Goal: Transaction & Acquisition: Purchase product/service

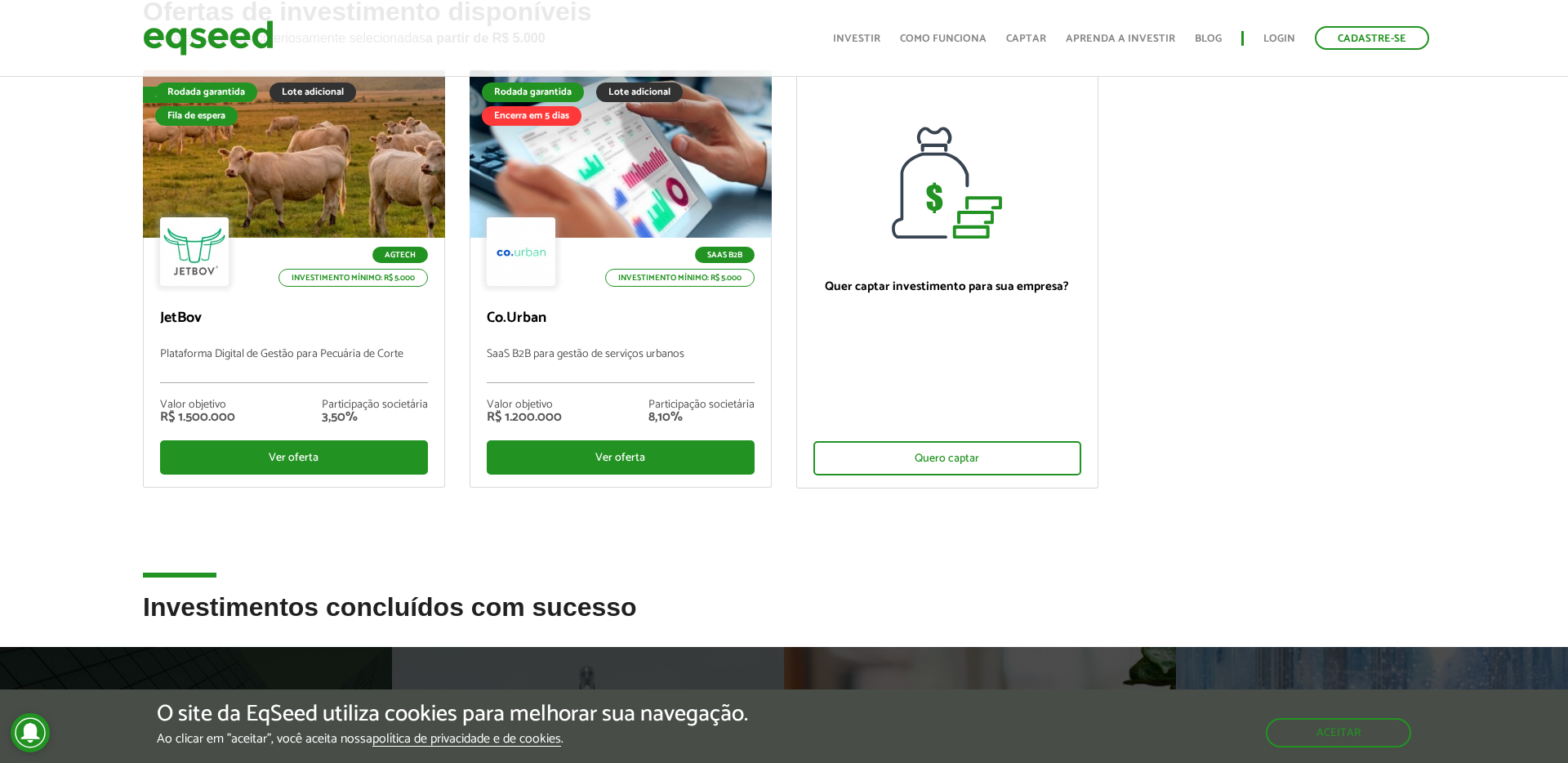
scroll to position [340, 0]
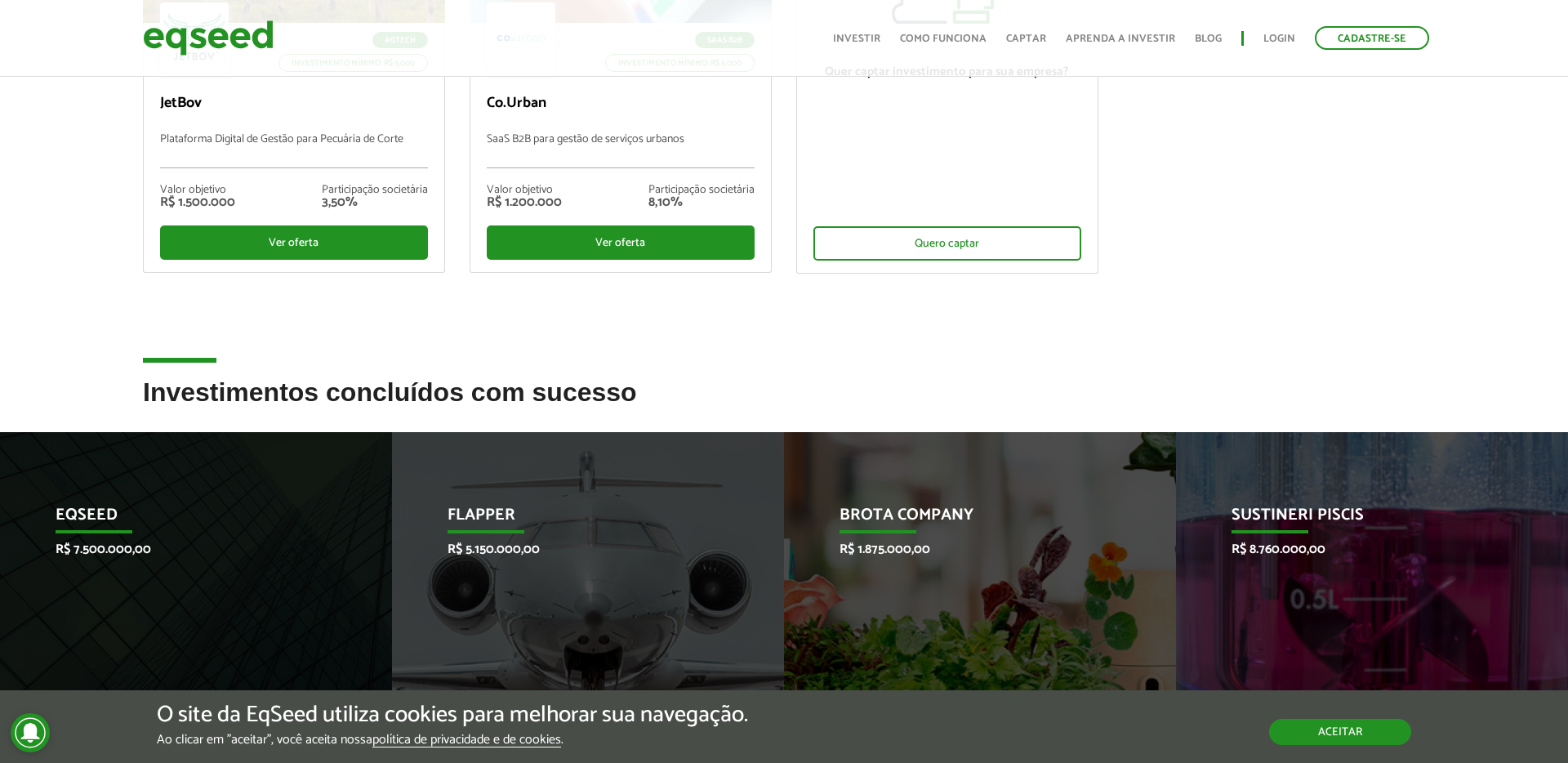
click at [1317, 722] on button "Aceitar" at bounding box center [1339, 732] width 142 height 26
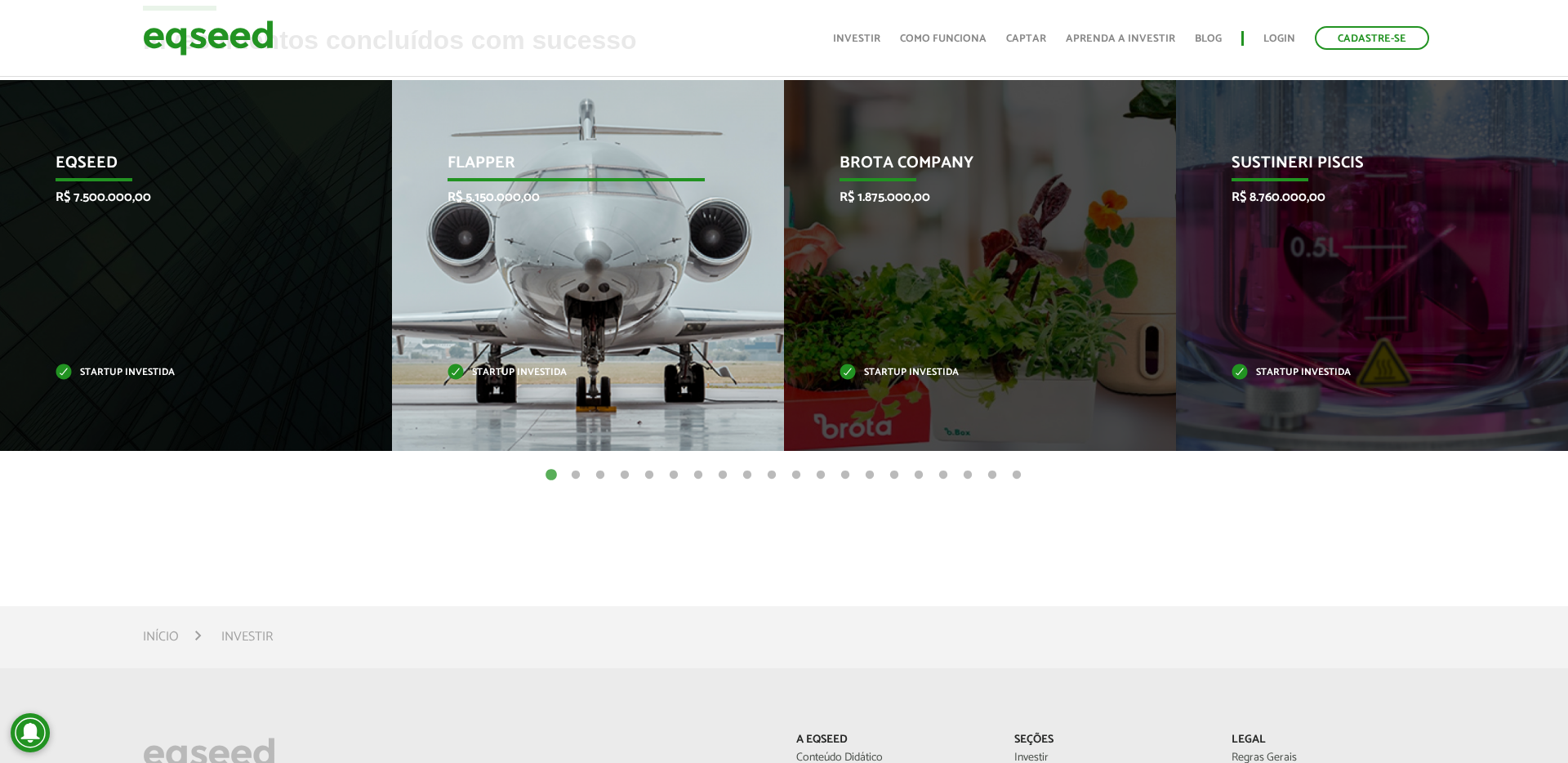
scroll to position [700, 0]
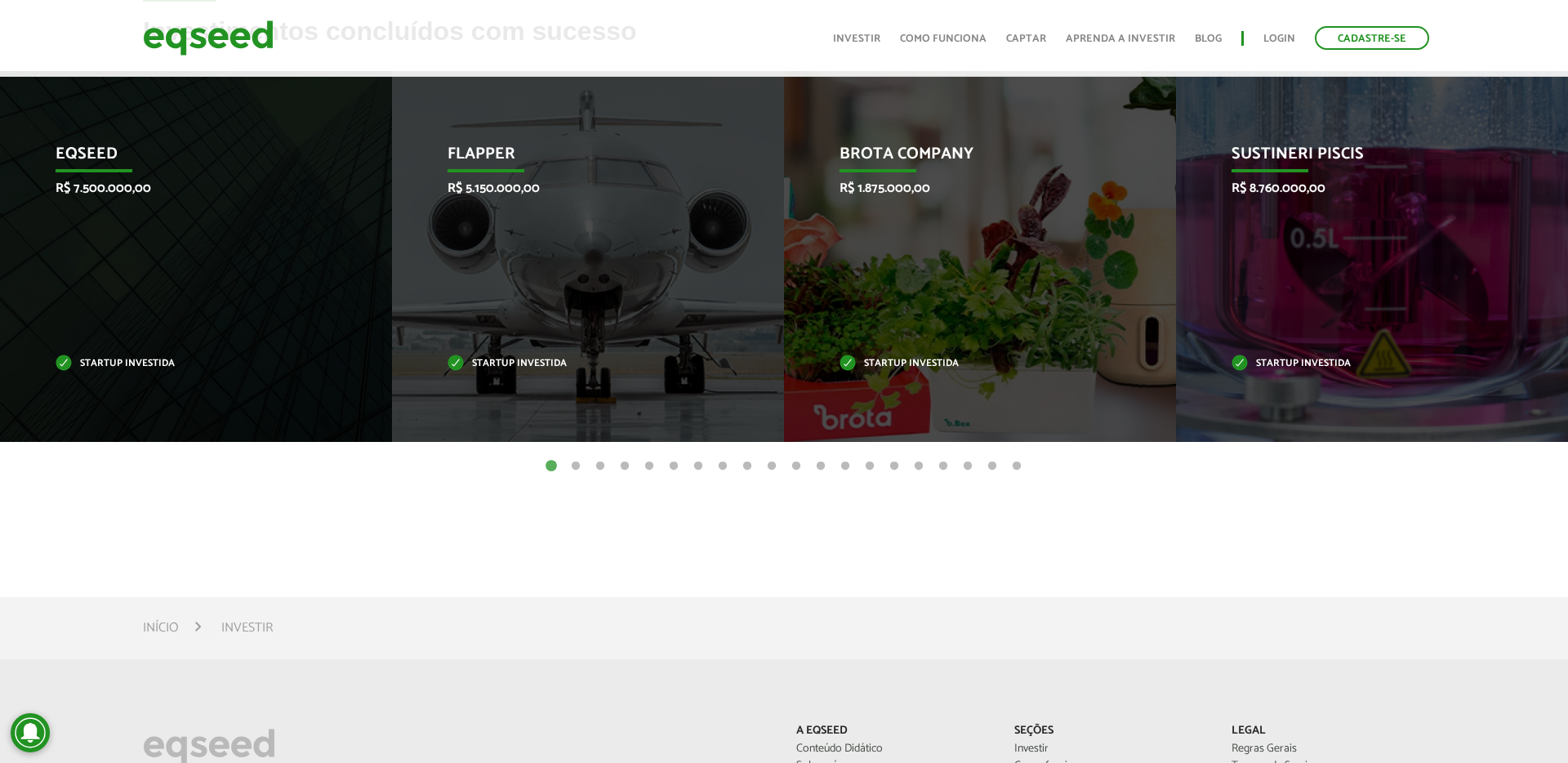
click at [575, 462] on button "2" at bounding box center [575, 466] width 17 height 17
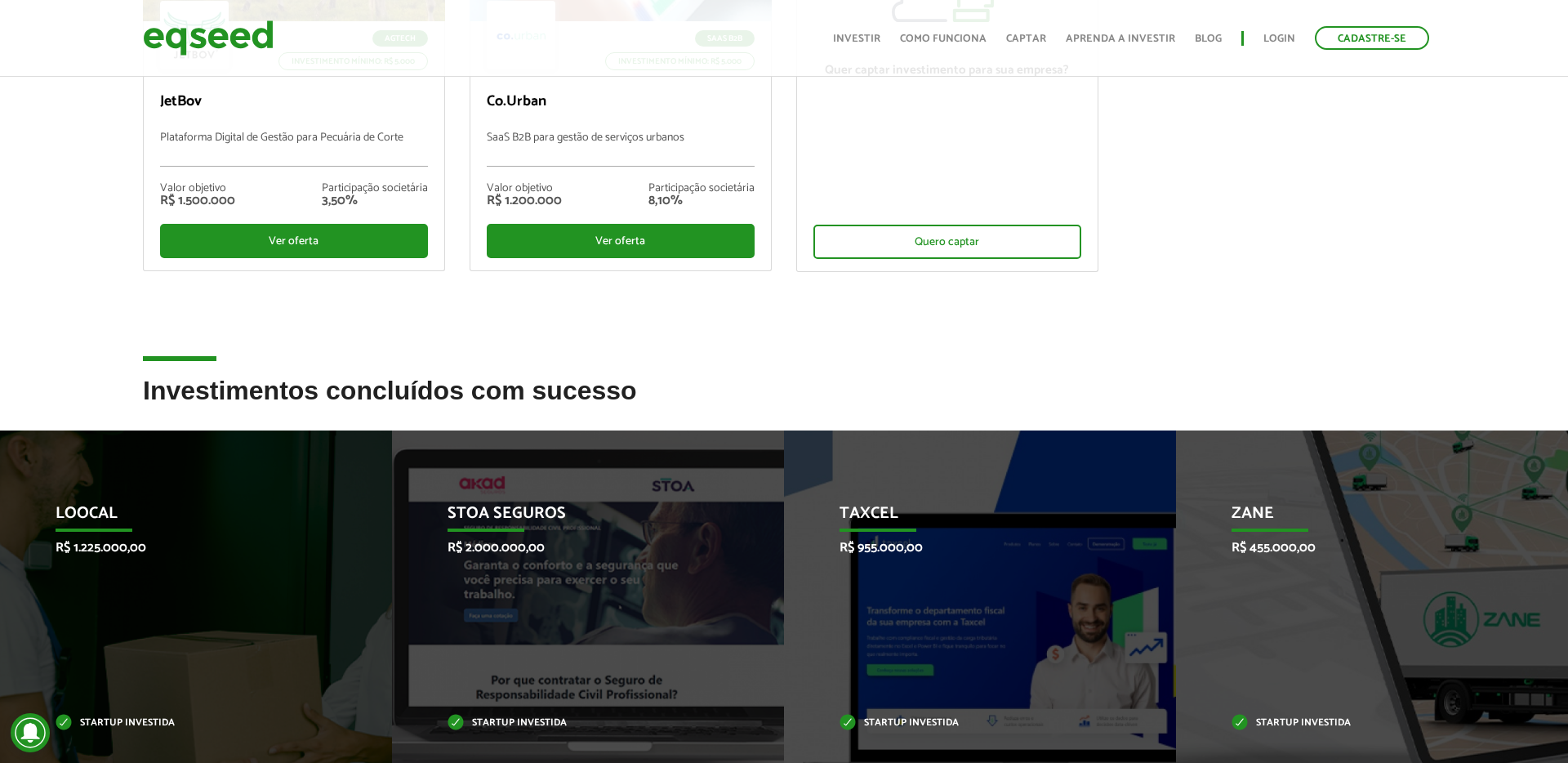
scroll to position [0, 0]
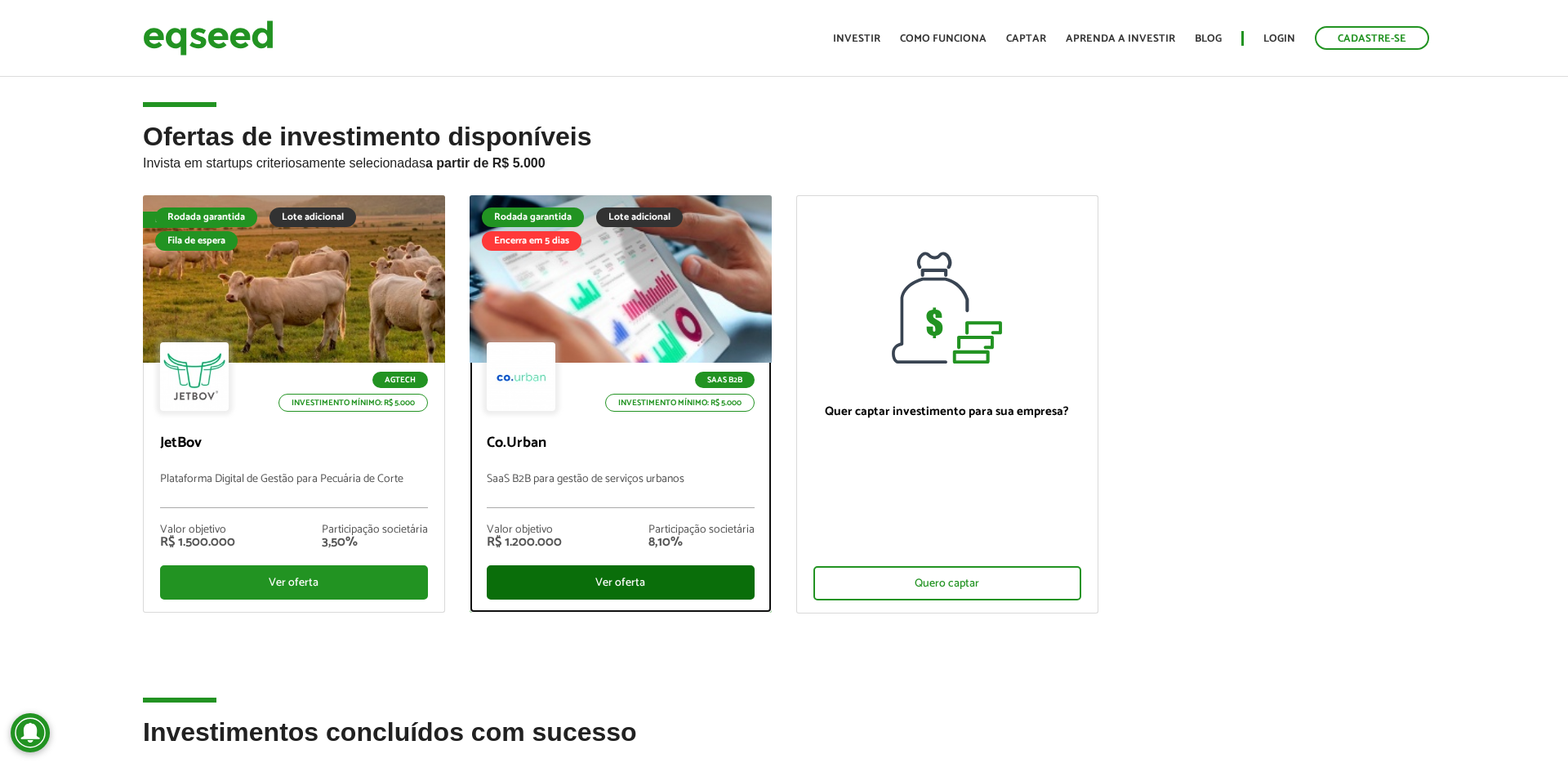
click at [674, 571] on div "Ver oferta" at bounding box center [621, 581] width 268 height 34
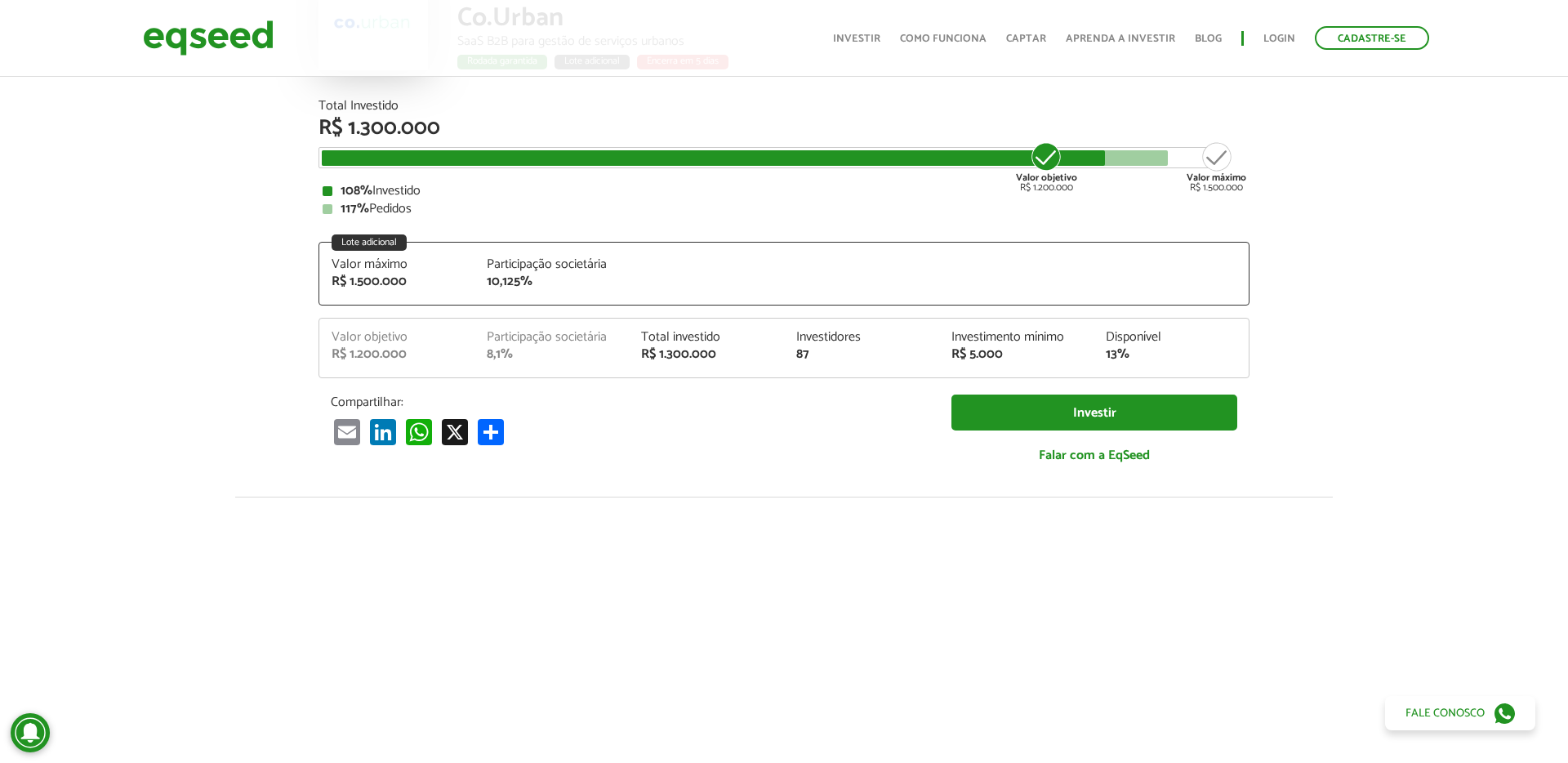
scroll to position [57, 0]
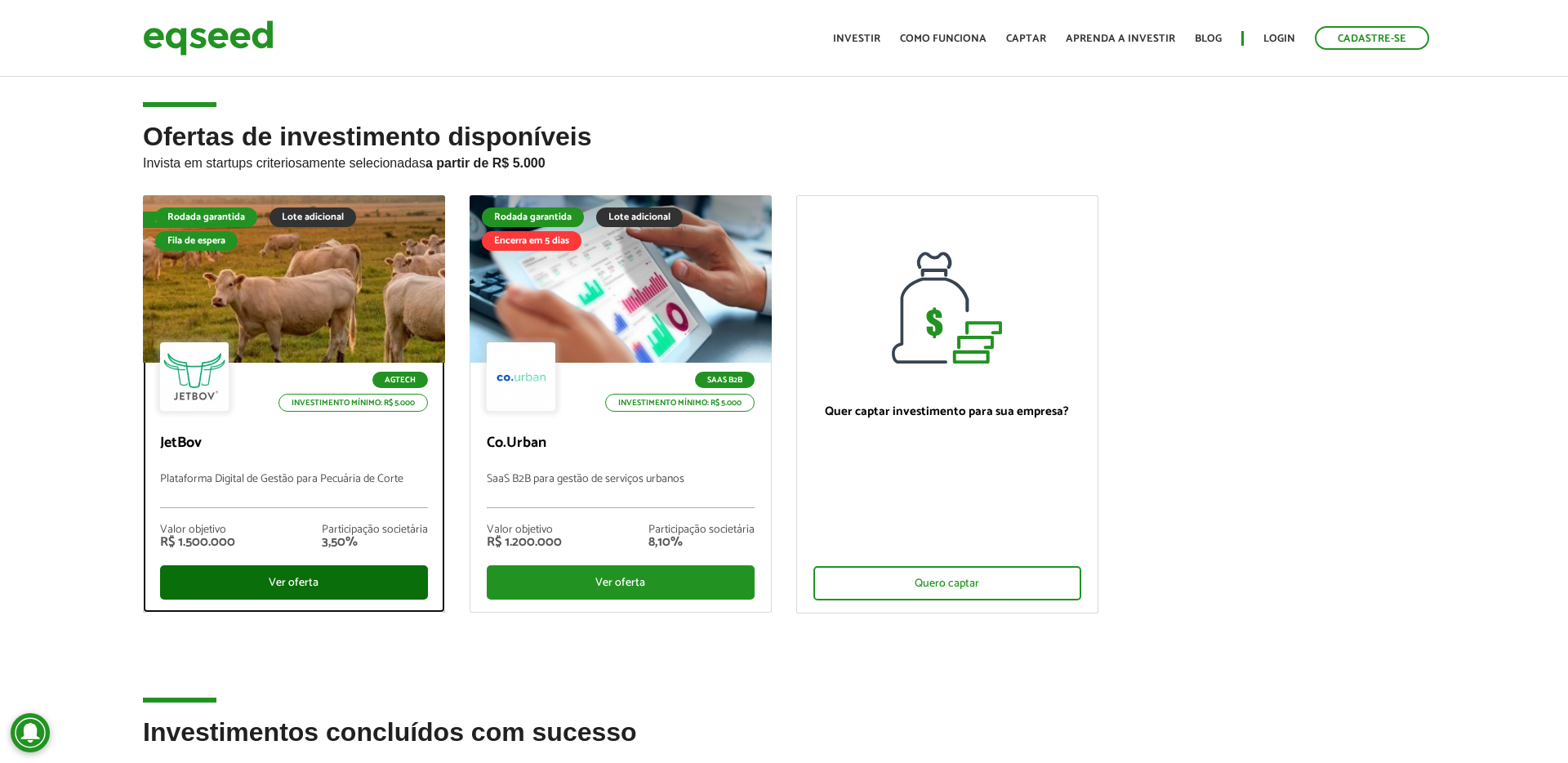
click at [309, 584] on div "Ver oferta" at bounding box center [294, 581] width 268 height 34
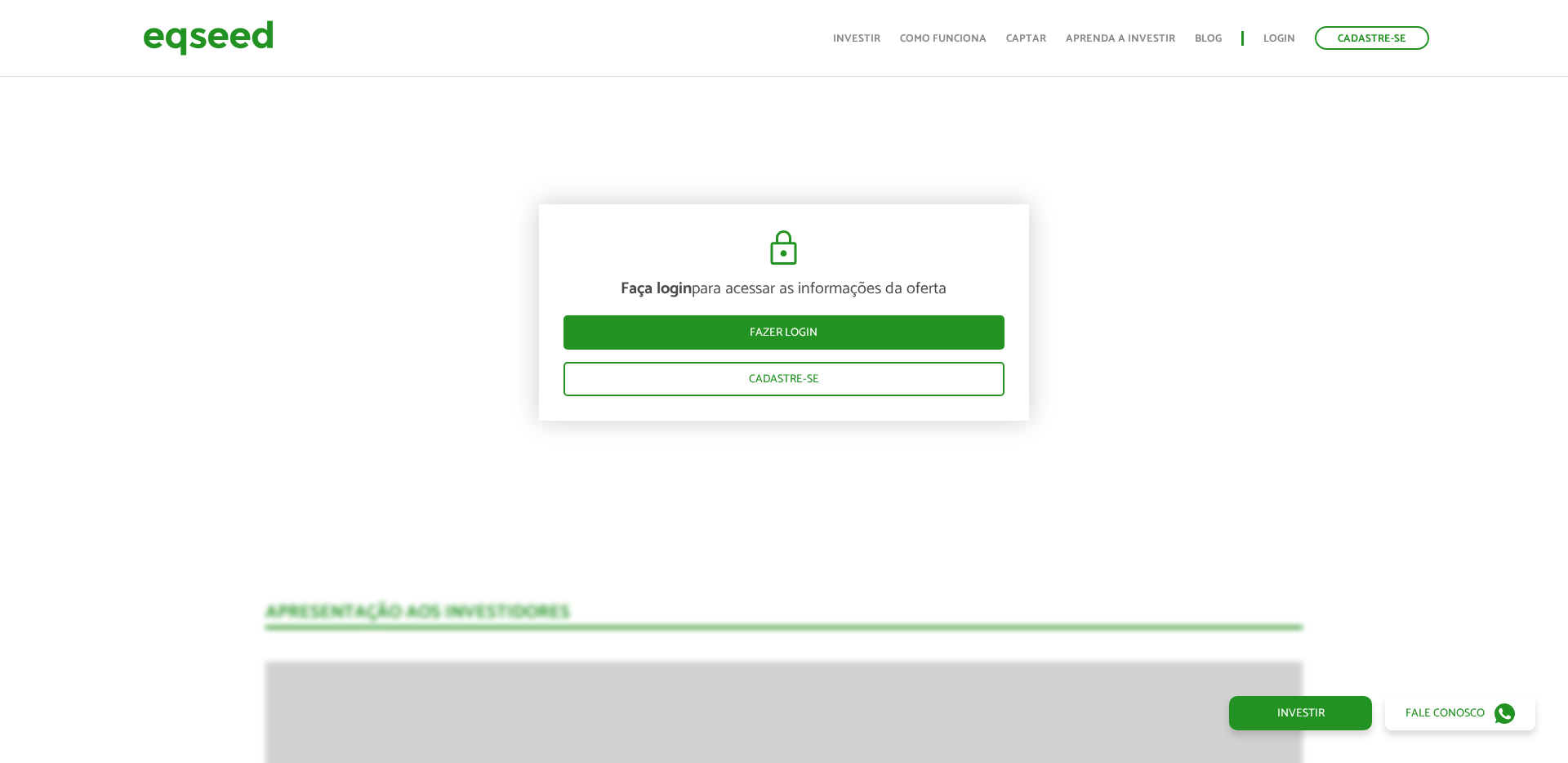
scroll to position [1559, 0]
